Goal: Information Seeking & Learning: Learn about a topic

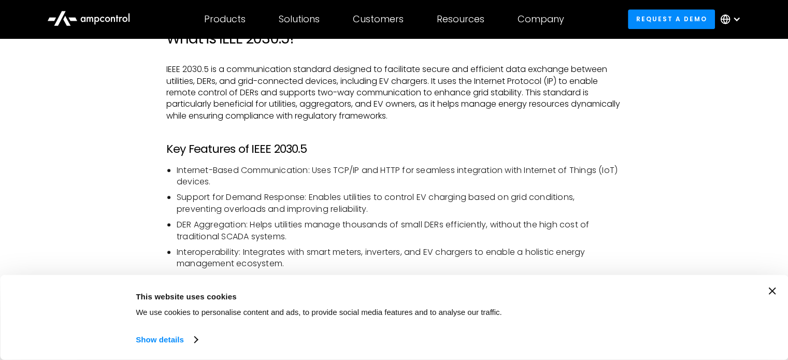
scroll to position [744, 0]
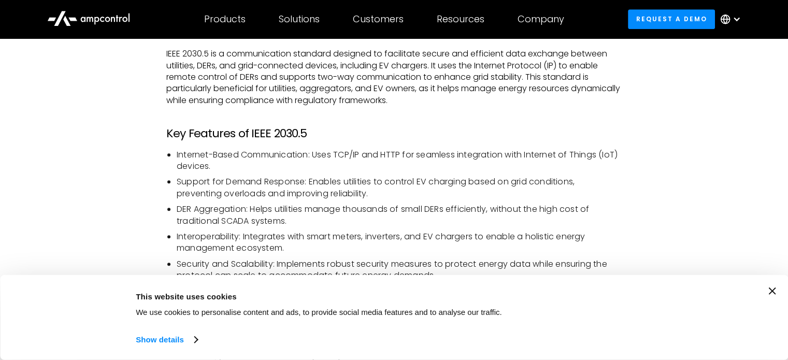
click at [526, 106] on p "IEEE 2030.5 is a communication standard designed to facilitate secure and effic…" at bounding box center [393, 77] width 455 height 58
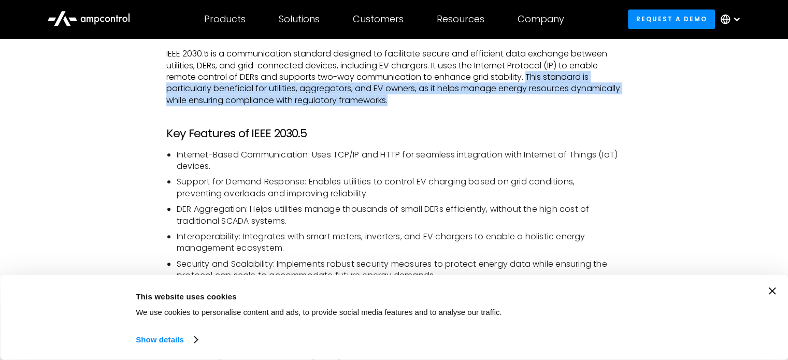
drag, startPoint x: 529, startPoint y: 76, endPoint x: 531, endPoint y: 99, distance: 23.4
click at [531, 99] on p "IEEE 2030.5 is a communication standard designed to facilitate secure and effic…" at bounding box center [393, 77] width 455 height 58
copy p "This standard is particularly beneficial for utilities, aggregators, and EV own…"
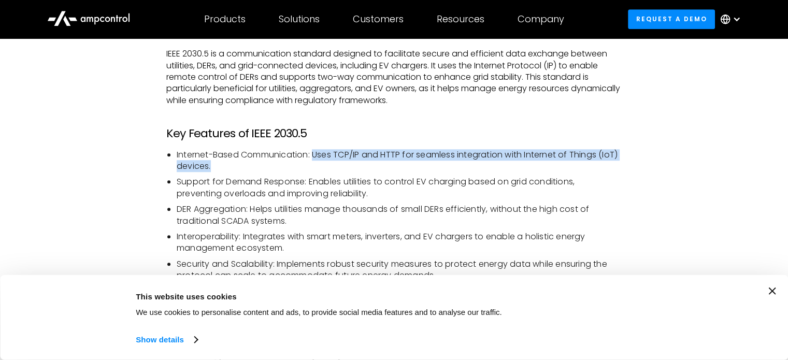
drag, startPoint x: 315, startPoint y: 155, endPoint x: 365, endPoint y: 167, distance: 51.1
click at [365, 167] on li "Internet-Based Communication: Uses TCP/IP and HTTP for seamless integration wit…" at bounding box center [399, 160] width 445 height 23
copy li "Uses TCP/IP and HTTP for seamless integration with Internet of Things (IoT) dev…"
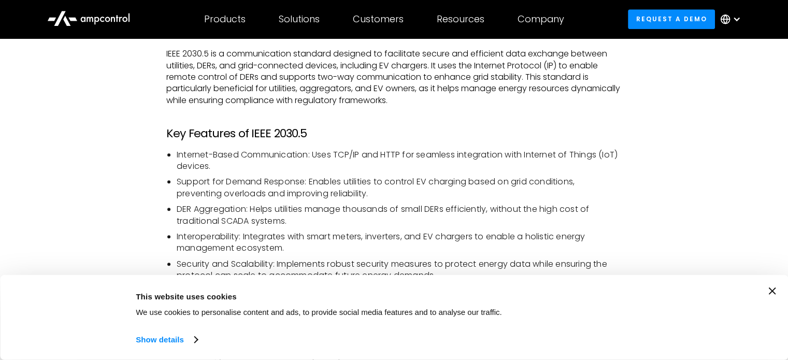
click at [205, 191] on li "Support for Demand Response: Enables utilities to control EV charging based on …" at bounding box center [399, 187] width 445 height 23
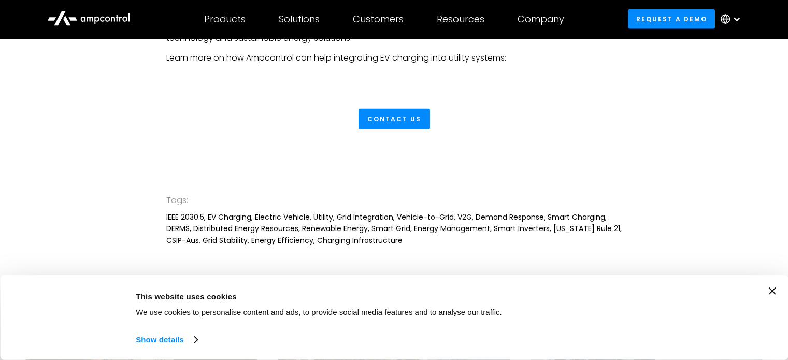
scroll to position [2494, 0]
